Goal: Information Seeking & Learning: Learn about a topic

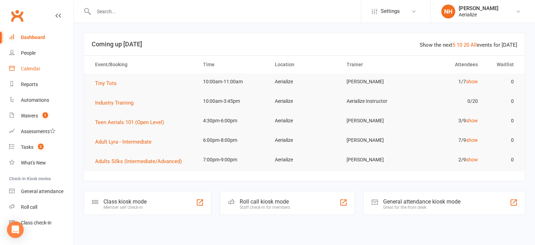
click at [31, 65] on link "Calendar" at bounding box center [41, 69] width 64 height 16
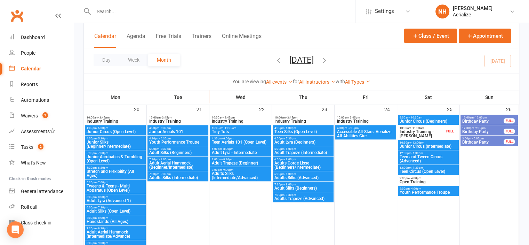
scroll to position [621, 0]
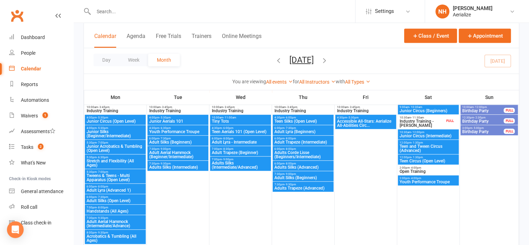
click at [182, 129] on span "Youth Performance Troupe" at bounding box center [178, 131] width 58 height 4
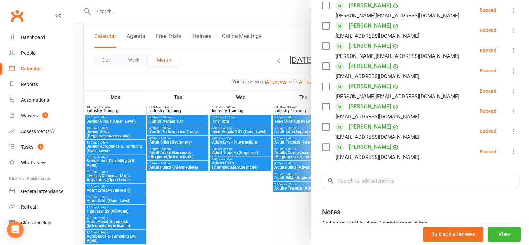
scroll to position [0, 0]
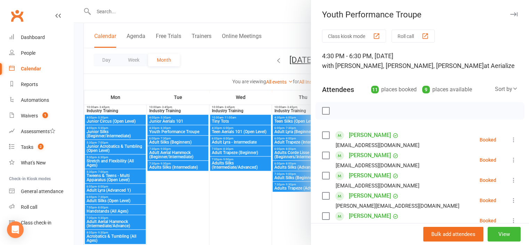
click at [230, 195] on div at bounding box center [302, 122] width 456 height 245
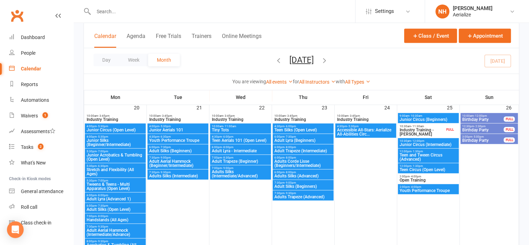
scroll to position [611, 0]
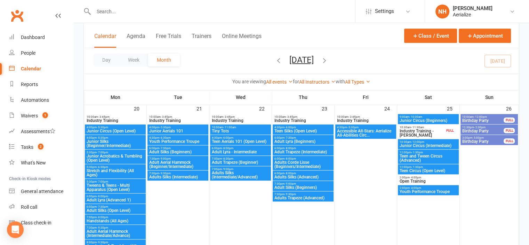
click at [422, 143] on span "Junior Circus (Intermediate)" at bounding box center [429, 145] width 58 height 4
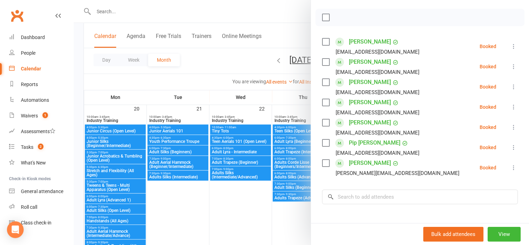
scroll to position [96, 0]
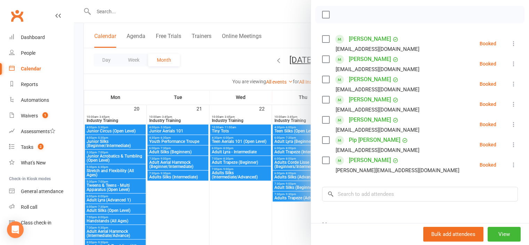
click at [224, 204] on div at bounding box center [302, 122] width 456 height 245
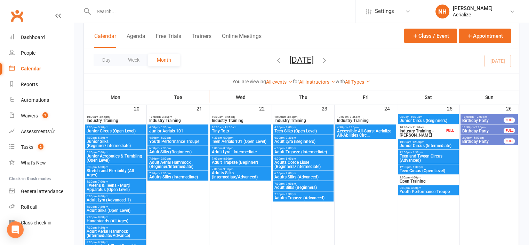
click at [170, 137] on span "4:30pm - 6:30pm" at bounding box center [178, 137] width 58 height 3
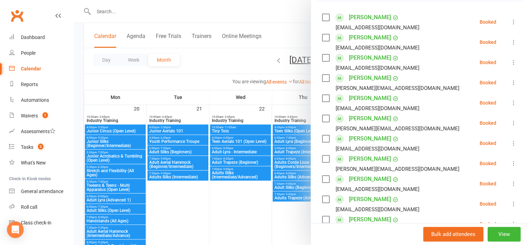
scroll to position [117, 0]
click at [222, 211] on div at bounding box center [302, 122] width 456 height 245
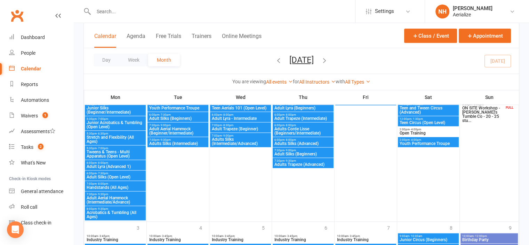
scroll to position [783, 0]
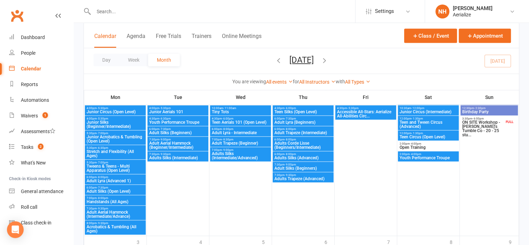
click at [185, 121] on span "Youth Performance Troupe" at bounding box center [178, 122] width 58 height 4
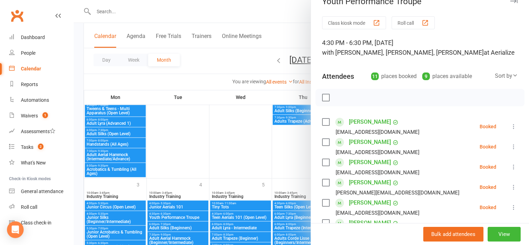
scroll to position [12, 0]
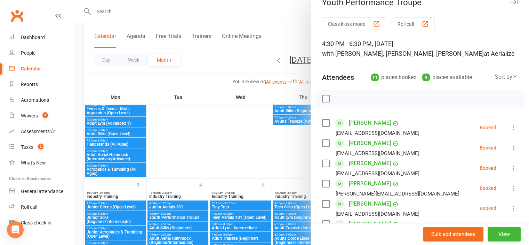
click at [254, 152] on div at bounding box center [302, 122] width 456 height 245
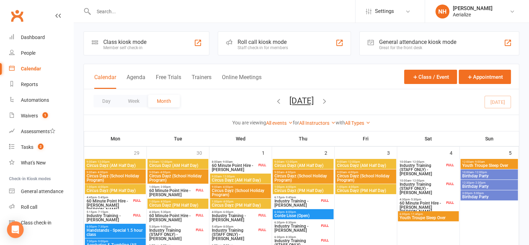
scroll to position [0, 0]
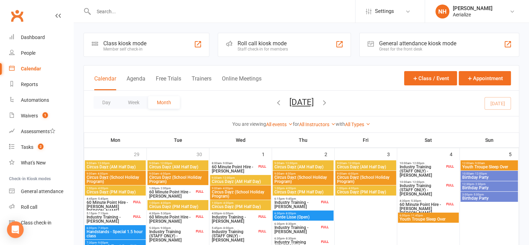
click at [275, 100] on icon "button" at bounding box center [279, 102] width 8 height 8
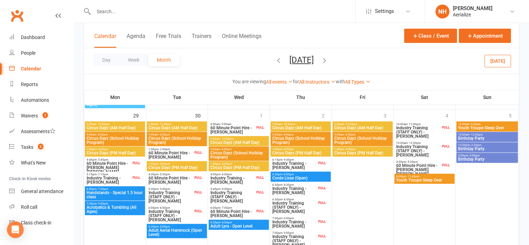
scroll to position [811, 0]
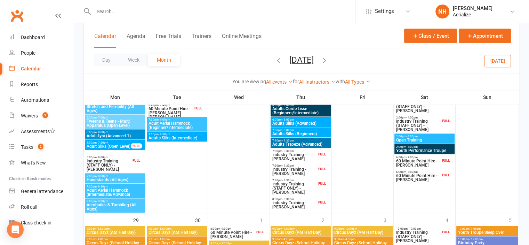
click at [418, 148] on span "Youth Performance Troupe" at bounding box center [424, 150] width 57 height 4
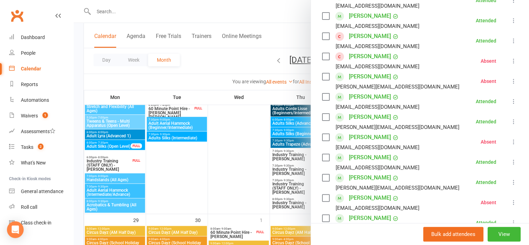
scroll to position [174, 0]
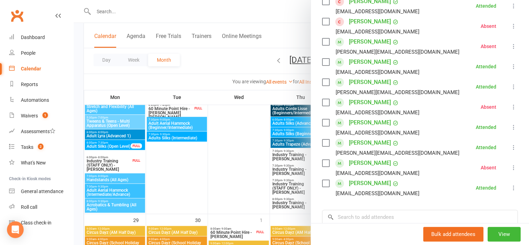
click at [239, 170] on div at bounding box center [302, 122] width 456 height 245
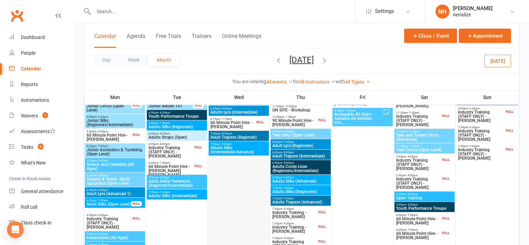
scroll to position [741, 0]
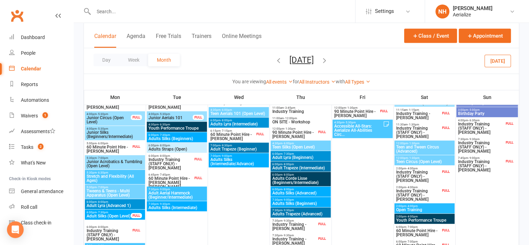
click at [185, 124] on span "4:30pm - 6:30pm" at bounding box center [176, 124] width 57 height 3
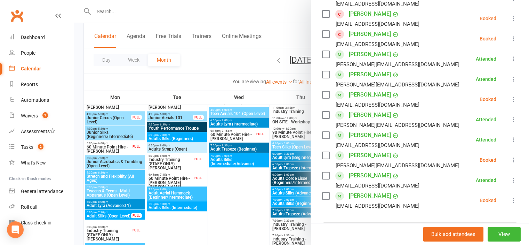
scroll to position [174, 0]
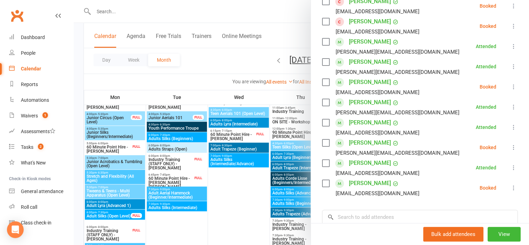
click at [248, 179] on div at bounding box center [302, 122] width 456 height 245
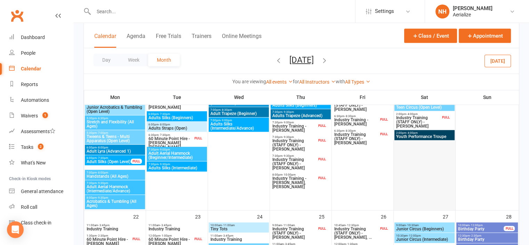
scroll to position [567, 0]
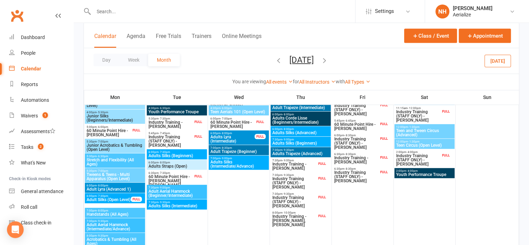
click at [428, 173] on span "Youth Performance Troupe" at bounding box center [424, 174] width 57 height 4
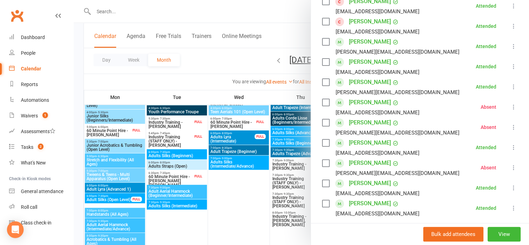
scroll to position [209, 0]
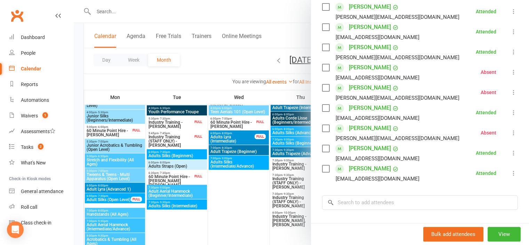
click at [219, 203] on div at bounding box center [302, 122] width 456 height 245
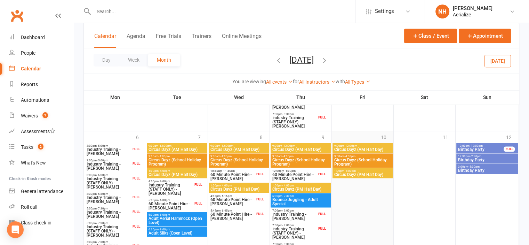
scroll to position [1019, 0]
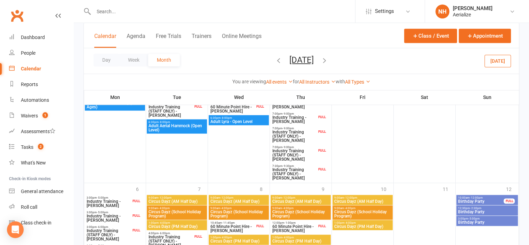
click at [329, 57] on icon "button" at bounding box center [325, 60] width 8 height 8
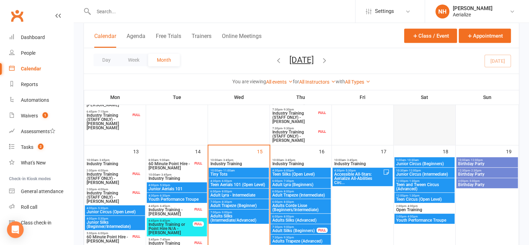
scroll to position [365, 0]
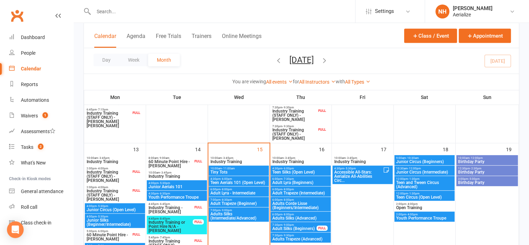
click at [422, 173] on span "Junior Circus (Intermediate)" at bounding box center [424, 172] width 57 height 4
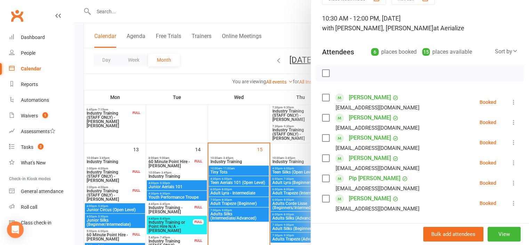
scroll to position [36, 0]
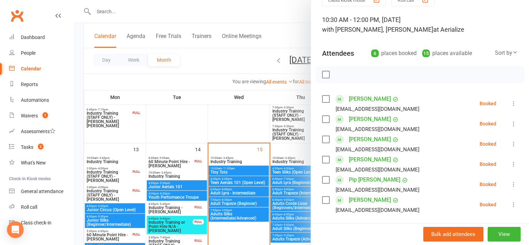
click at [214, 214] on div at bounding box center [302, 122] width 456 height 245
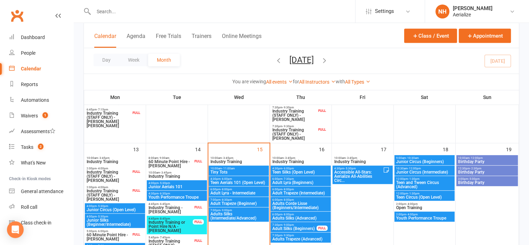
click at [181, 197] on span "Youth Performance Troupe" at bounding box center [176, 197] width 57 height 4
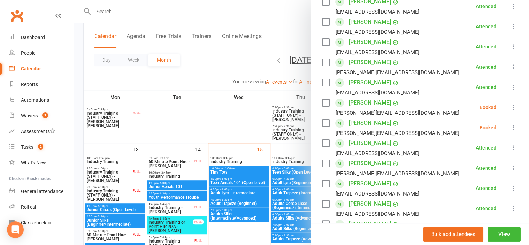
scroll to position [125, 0]
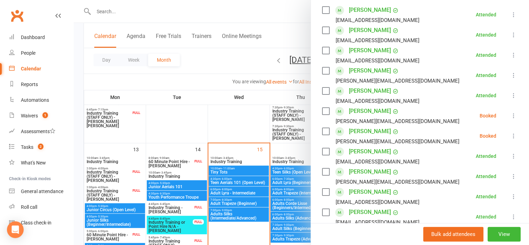
click at [237, 222] on div at bounding box center [302, 122] width 456 height 245
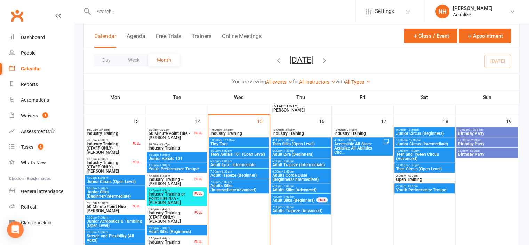
scroll to position [393, 0]
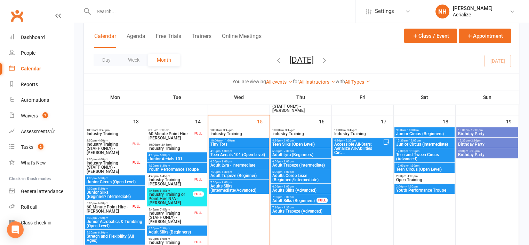
click at [419, 190] on span "Youth Performance Troupe" at bounding box center [424, 190] width 57 height 4
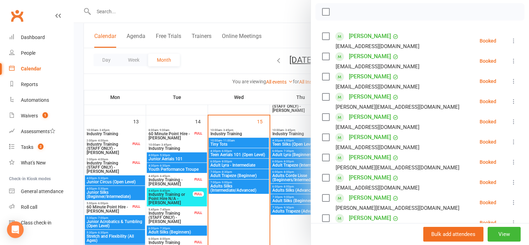
scroll to position [100, 0]
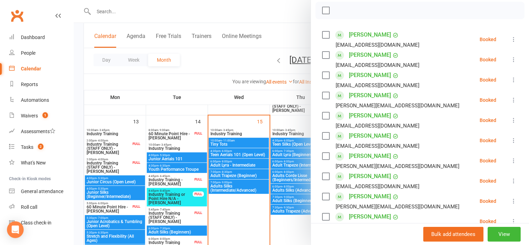
click at [273, 230] on div at bounding box center [302, 122] width 456 height 245
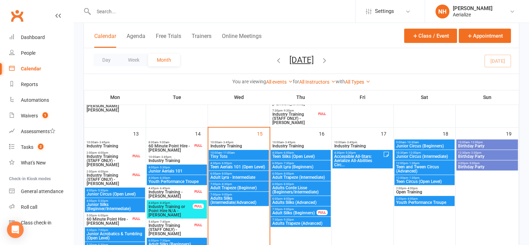
scroll to position [380, 0]
click at [416, 155] on span "Junior Circus (Intermediate)" at bounding box center [424, 157] width 57 height 4
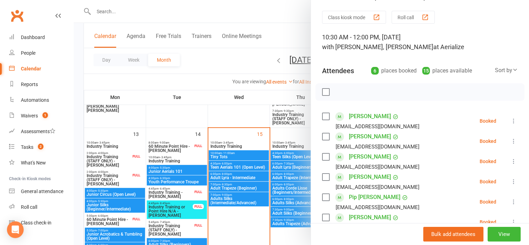
scroll to position [0, 0]
